Goal: Task Accomplishment & Management: Manage account settings

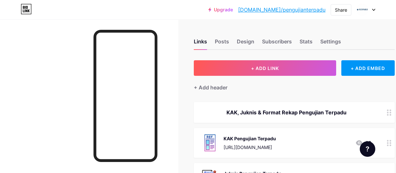
drag, startPoint x: 0, startPoint y: 0, endPoint x: 176, endPoint y: 128, distance: 217.8
click at [176, 128] on div at bounding box center [89, 105] width 178 height 173
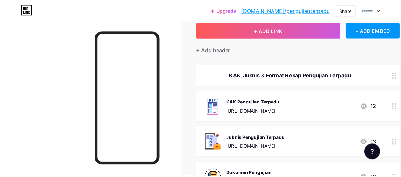
scroll to position [52, 0]
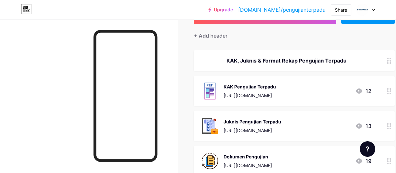
click at [389, 96] on div at bounding box center [388, 91] width 11 height 30
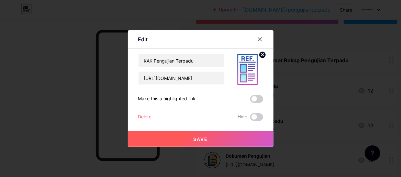
click at [77, 129] on div at bounding box center [200, 88] width 401 height 177
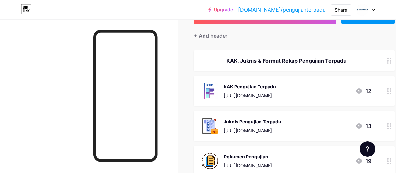
click at [391, 92] on circle at bounding box center [390, 93] width 2 height 2
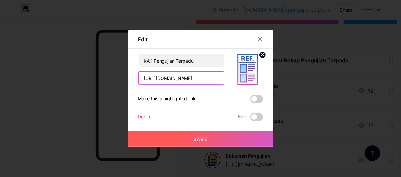
click at [209, 78] on input "[URL][DOMAIN_NAME]" at bounding box center [180, 78] width 85 height 13
paste input "drive/folders/1cICDJg_ffOB7nwmneQYscFA01ryro907?usp=sharing"
type input "[URL][DOMAIN_NAME]"
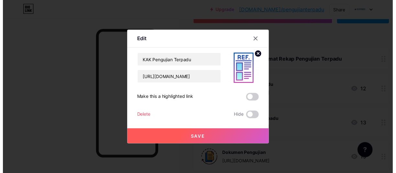
scroll to position [0, 0]
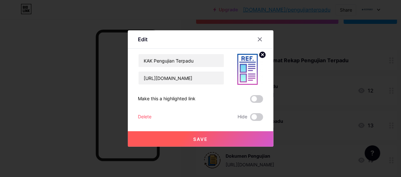
click at [214, 138] on button "Save" at bounding box center [200, 140] width 145 height 16
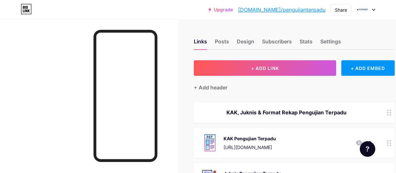
click at [248, 146] on div "[URL][DOMAIN_NAME]" at bounding box center [249, 147] width 52 height 7
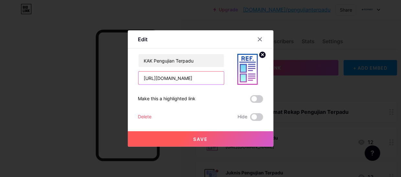
click at [186, 80] on input "[URL][DOMAIN_NAME]" at bounding box center [180, 78] width 85 height 13
click at [223, 143] on button "Save" at bounding box center [200, 140] width 145 height 16
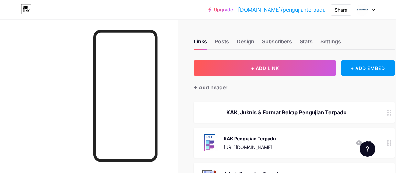
click at [273, 88] on div "+ Add header" at bounding box center [294, 84] width 201 height 16
click at [305, 13] on link "[DOMAIN_NAME]/pengujianterpadu" at bounding box center [281, 10] width 87 height 8
